Goal: Share content

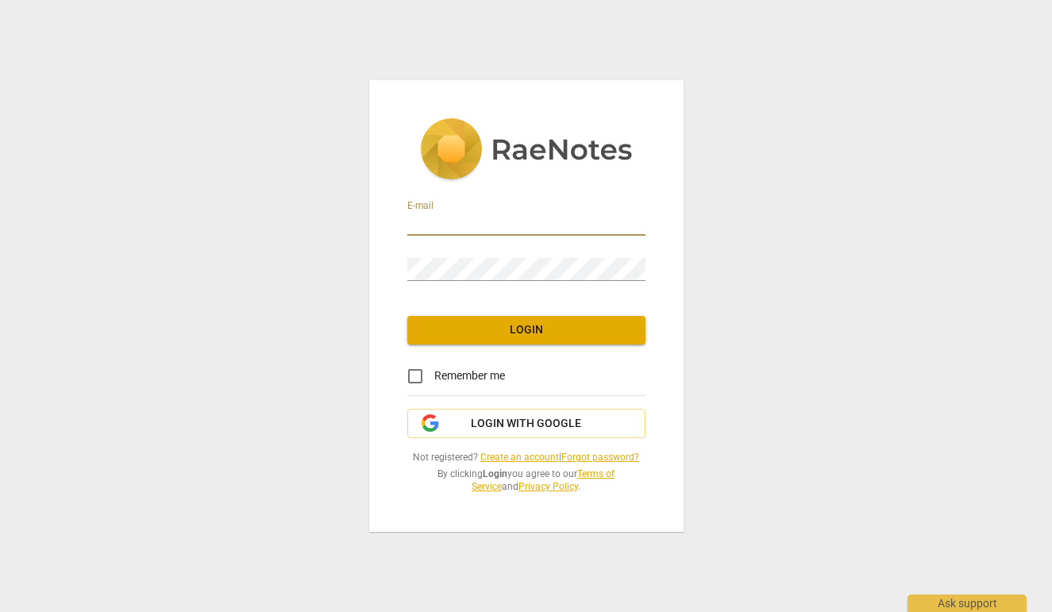
type input "[EMAIL_ADDRESS][DOMAIN_NAME]"
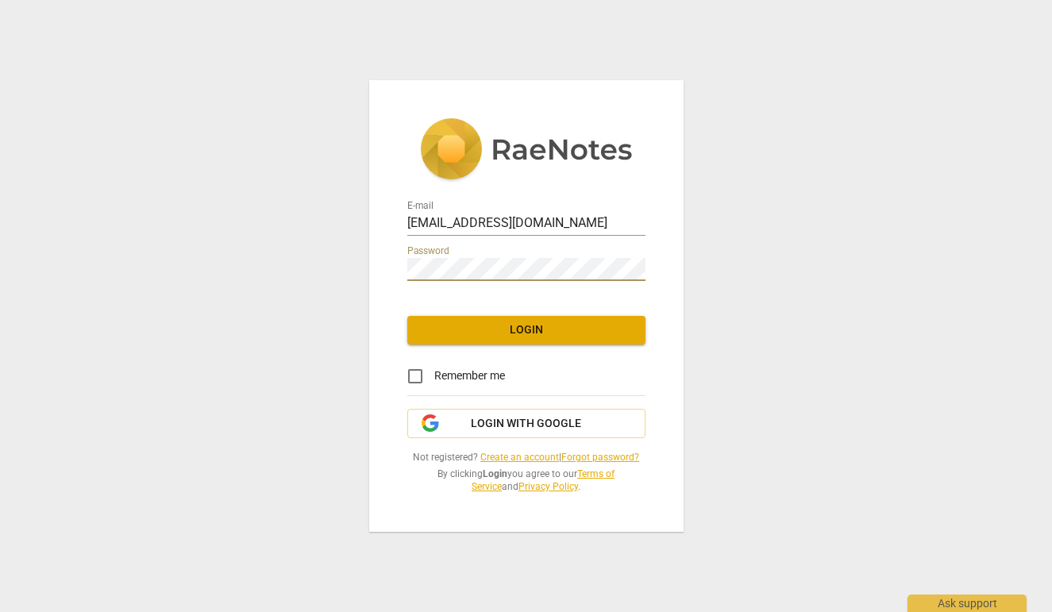
click at [503, 329] on span "Login" at bounding box center [526, 330] width 213 height 16
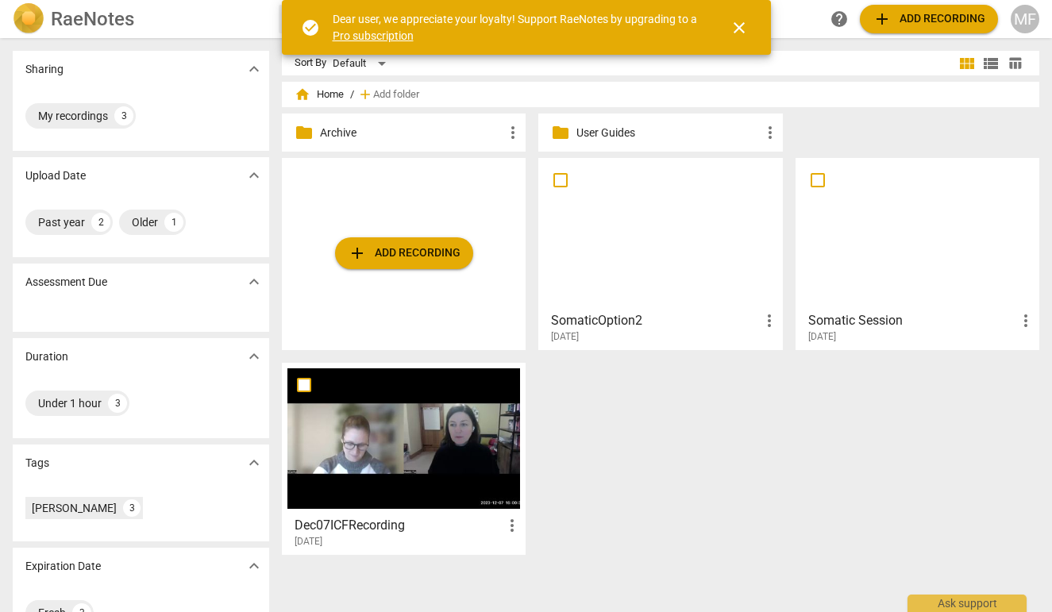
click at [507, 526] on span "more_vert" at bounding box center [512, 525] width 19 height 19
click at [422, 530] on div at bounding box center [526, 306] width 1052 height 612
click at [401, 527] on h3 "Dec07ICFRecording" at bounding box center [399, 525] width 208 height 19
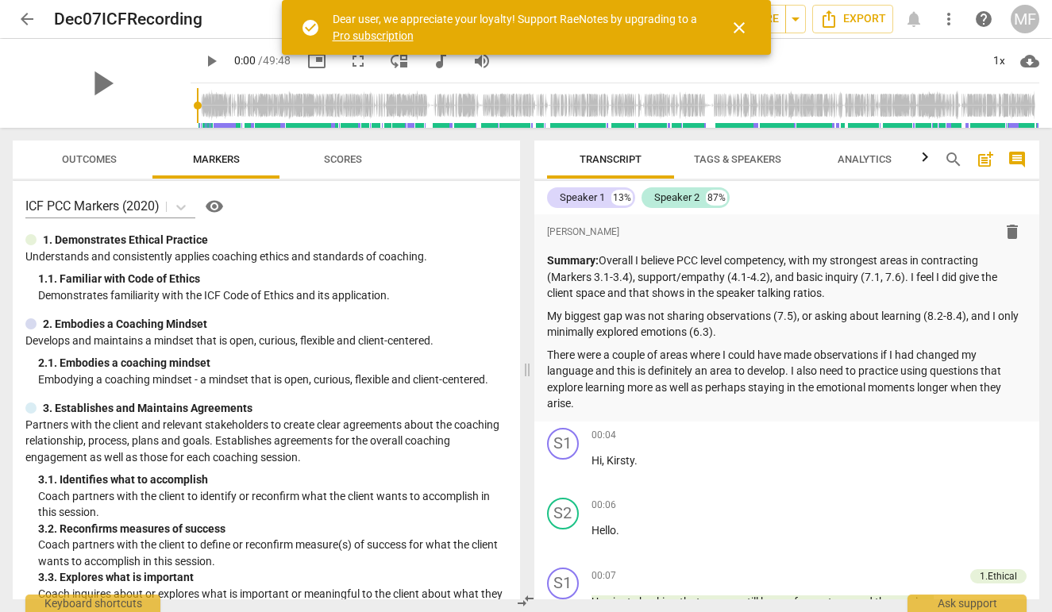
click at [737, 24] on span "close" at bounding box center [739, 27] width 19 height 19
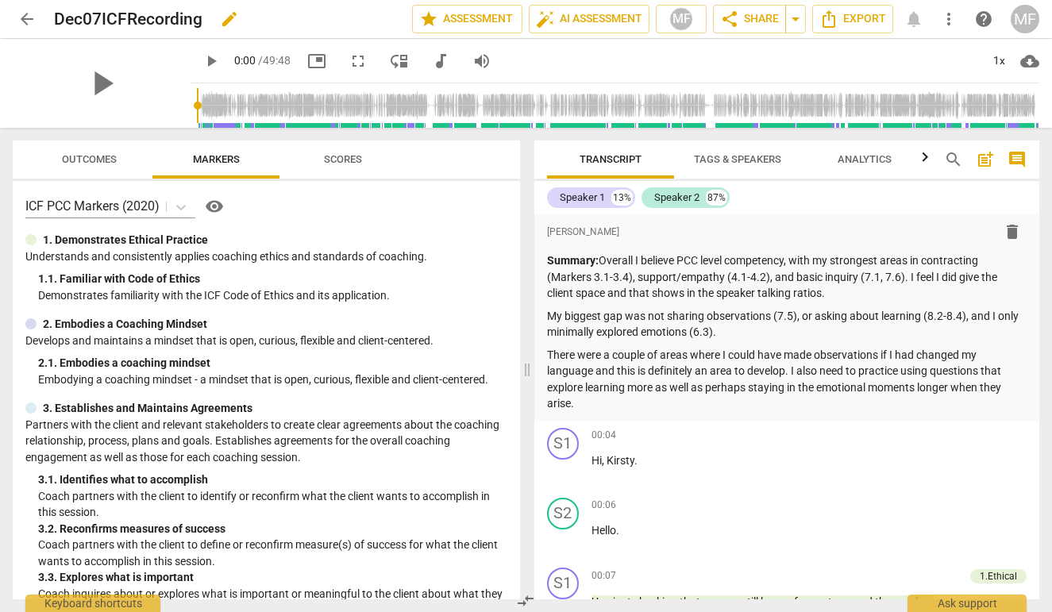
click at [201, 28] on h2 "Dec07ICFRecording" at bounding box center [128, 20] width 148 height 20
click at [225, 25] on span "edit" at bounding box center [229, 19] width 19 height 19
drag, startPoint x: 214, startPoint y: 21, endPoint x: 45, endPoint y: 10, distance: 169.5
click at [45, 10] on div "arrow_back Dec07ICFRecording done clear star Assessment auto_fix_high AI Assess…" at bounding box center [526, 19] width 1027 height 30
click at [137, 20] on input "MaddieFoxC1S9" at bounding box center [198, 19] width 288 height 30
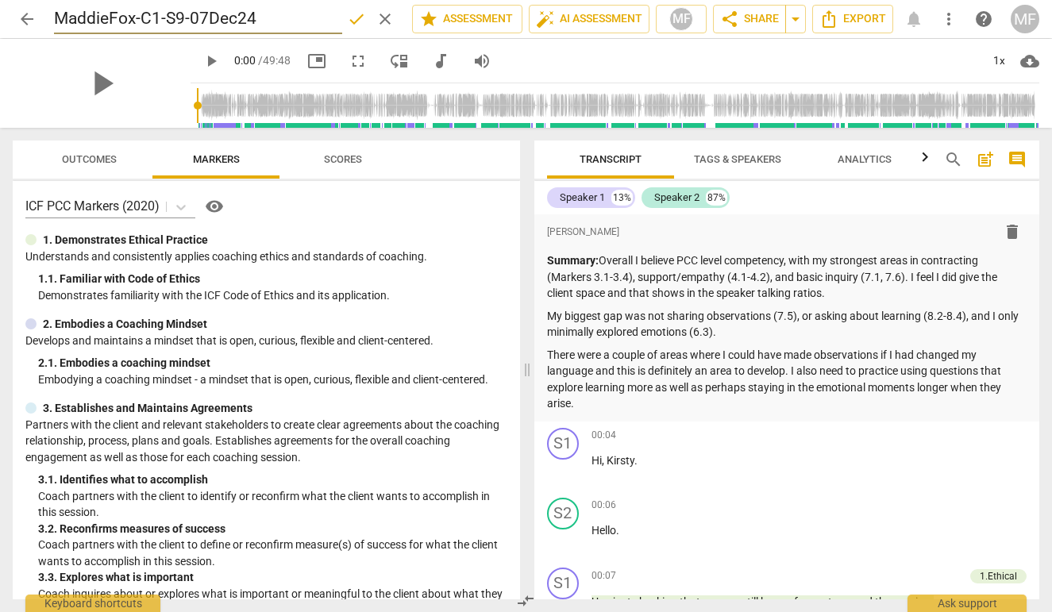
type input "MaddieFox-C1-S9-07Dec24"
click at [348, 21] on span "done" at bounding box center [356, 19] width 19 height 19
click at [750, 24] on span "share Share" at bounding box center [749, 19] width 59 height 19
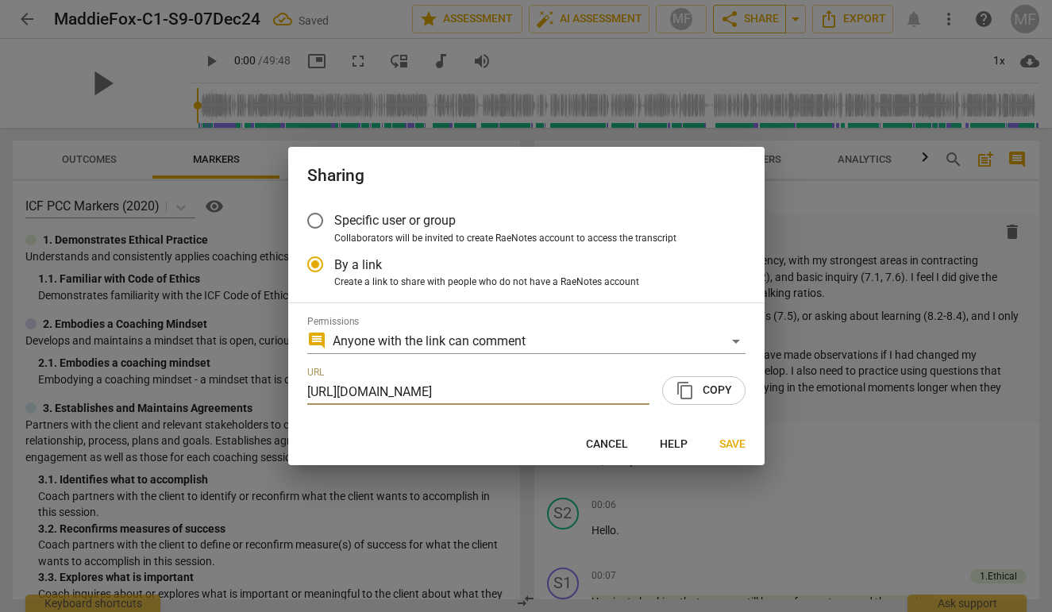
radio input "false"
click at [499, 229] on label "Specific user or group" at bounding box center [514, 221] width 437 height 38
click at [334, 229] on input "Specific user or group" at bounding box center [315, 221] width 38 height 38
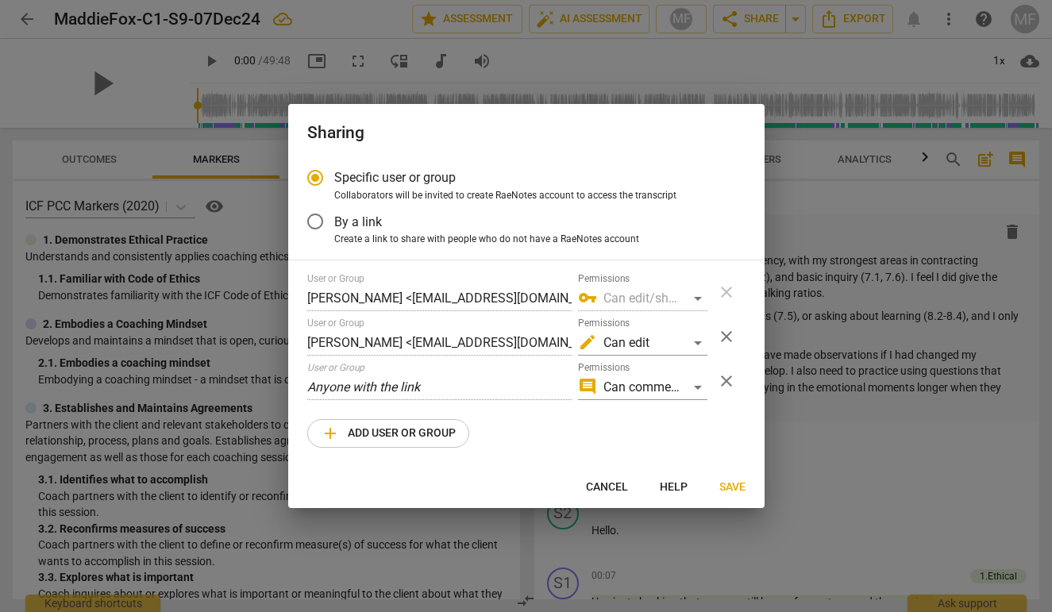
click at [438, 429] on span "add Add user or group" at bounding box center [388, 433] width 135 height 19
radio input "false"
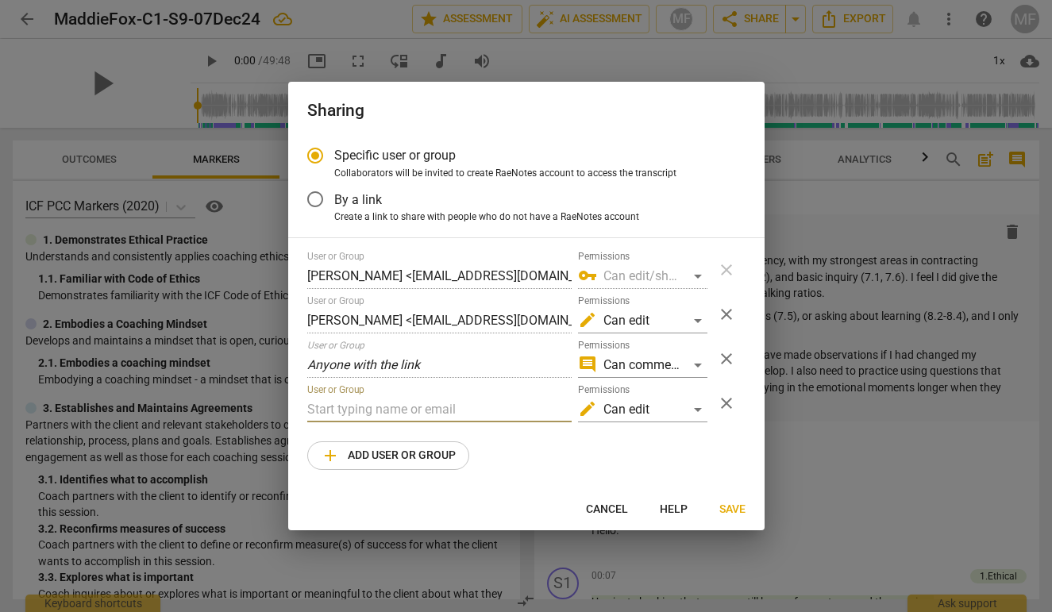
click at [437, 407] on input "text" at bounding box center [439, 409] width 264 height 25
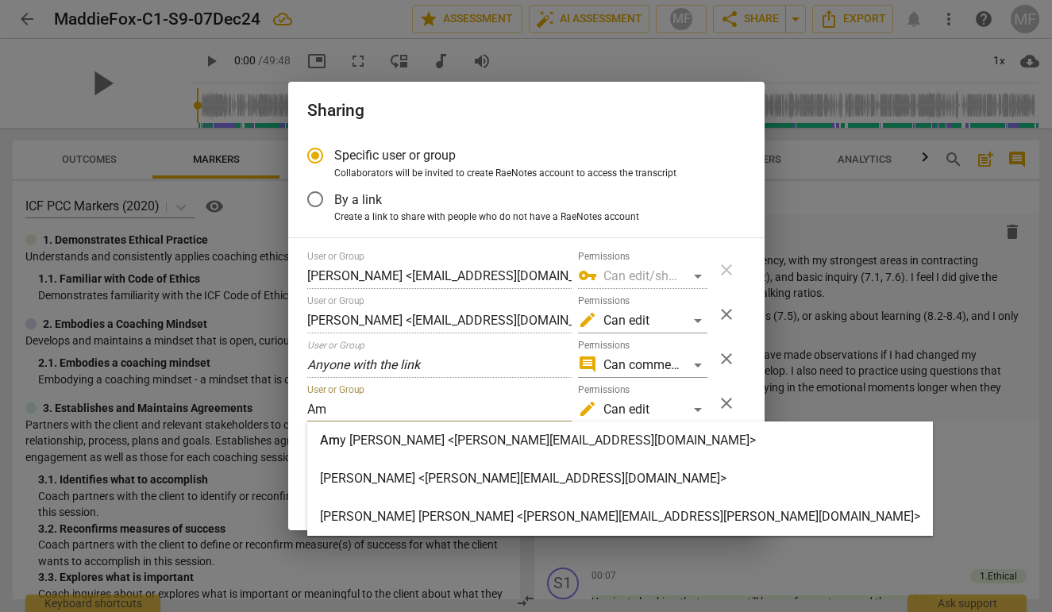
type input "Am"
click at [449, 447] on strong "y [PERSON_NAME] <[PERSON_NAME][EMAIL_ADDRESS][DOMAIN_NAME]>" at bounding box center [548, 440] width 416 height 15
radio input "false"
type input "[PERSON_NAME] <[PERSON_NAME][EMAIL_ADDRESS][DOMAIN_NAME]>"
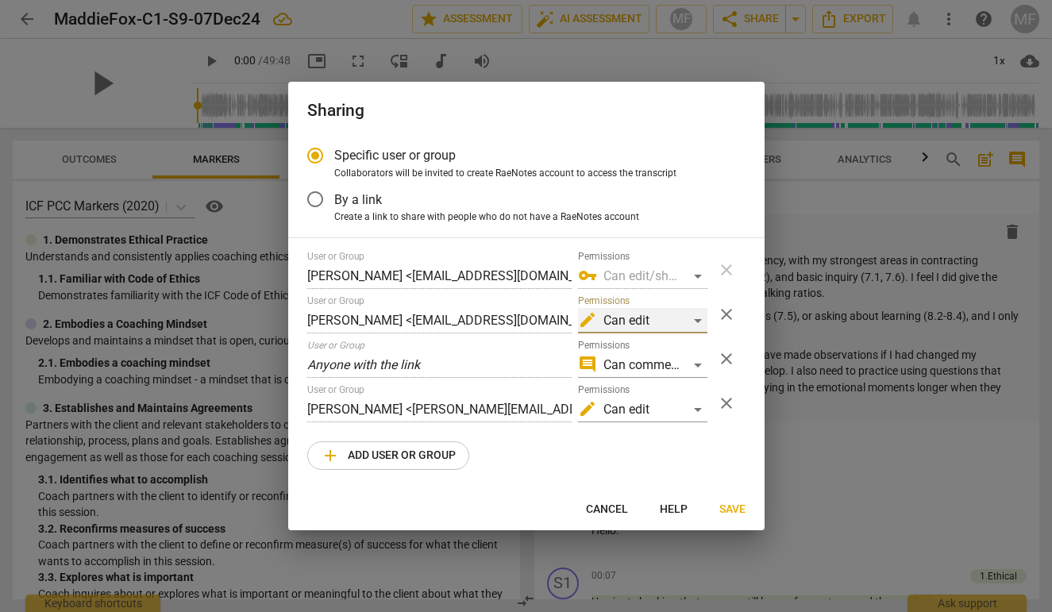
click at [699, 323] on div "edit Can edit" at bounding box center [642, 320] width 129 height 25
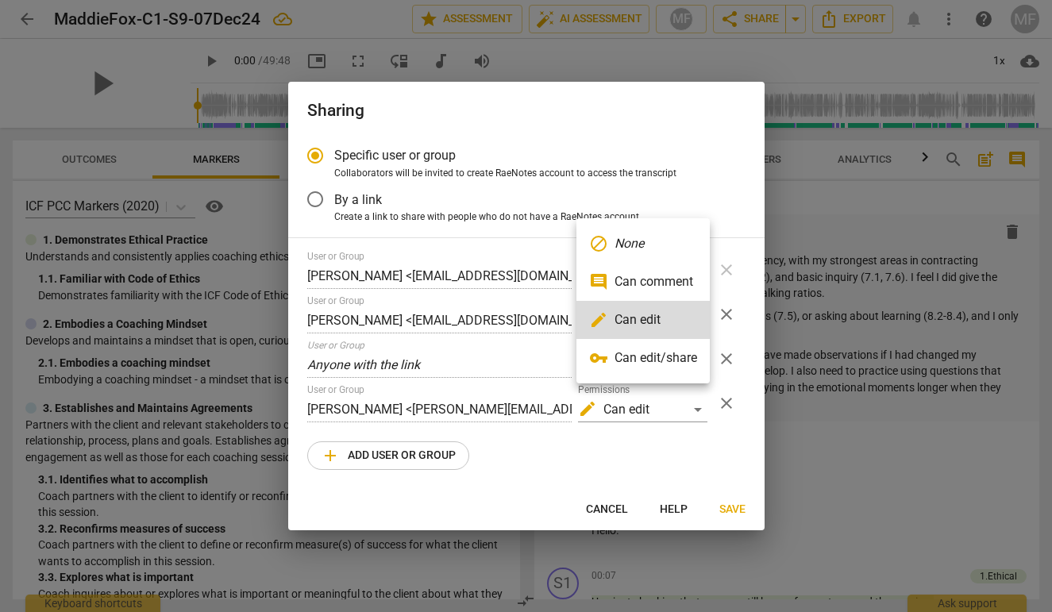
click at [677, 362] on li "vpn_key Can edit/share" at bounding box center [643, 358] width 133 height 38
radio input "false"
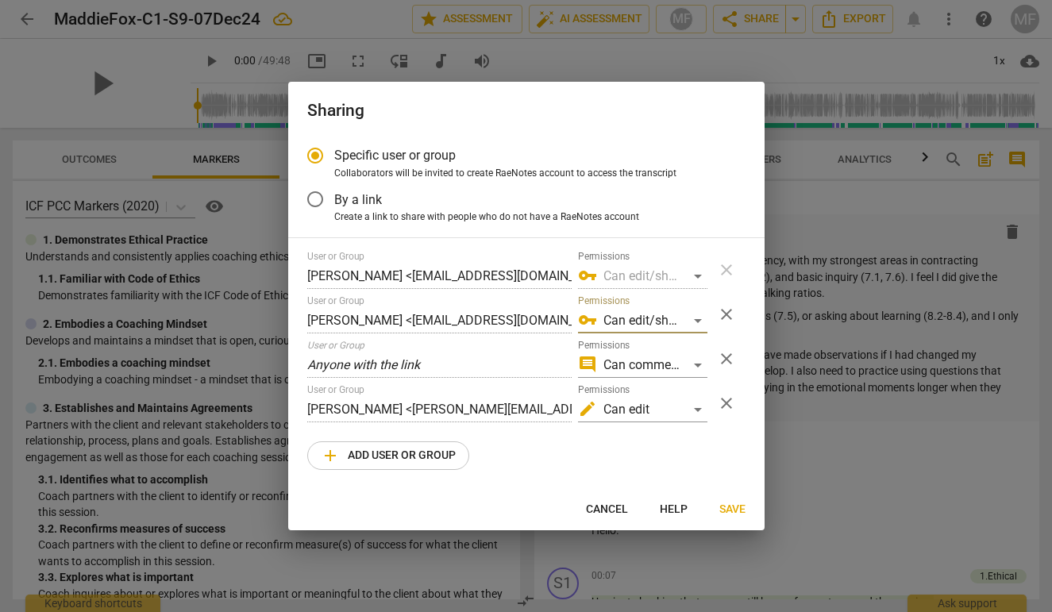
click at [726, 502] on span "Save" at bounding box center [732, 510] width 26 height 16
